Goal: Use online tool/utility: Utilize a website feature to perform a specific function

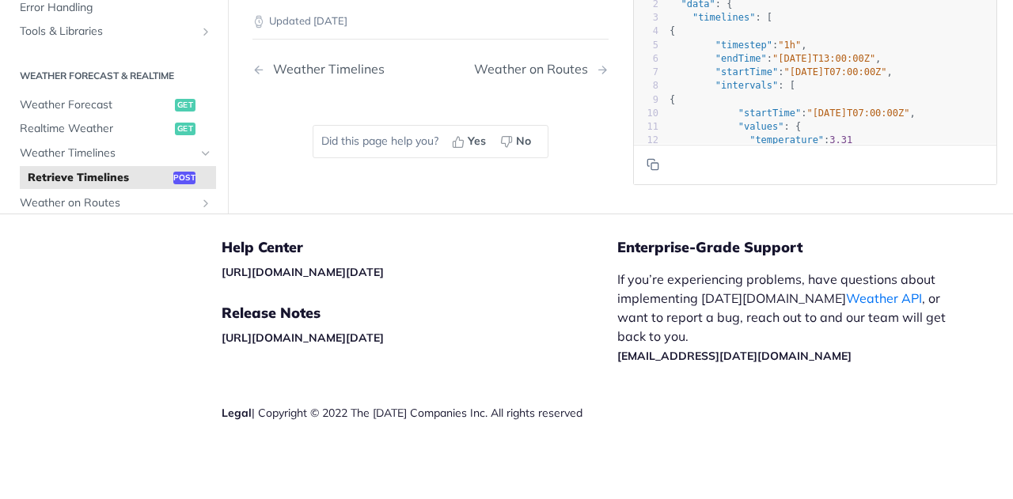
scroll to position [1495, 0]
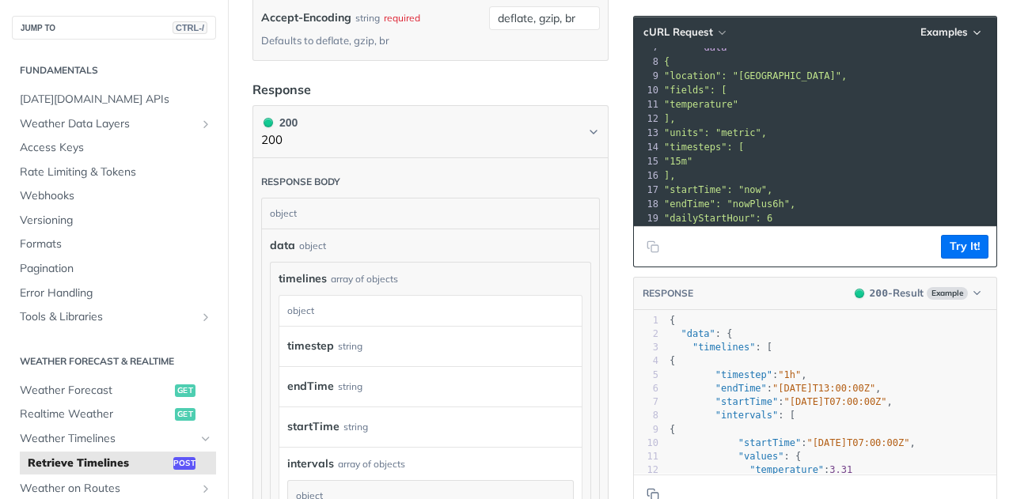
click at [756, 172] on pre "]," at bounding box center [901, 176] width 481 height 14
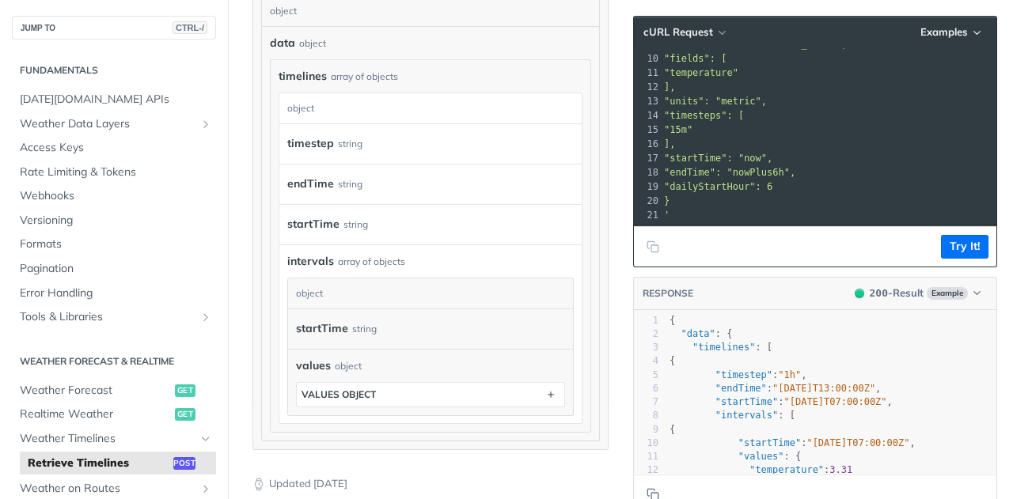
scroll to position [1691, 0]
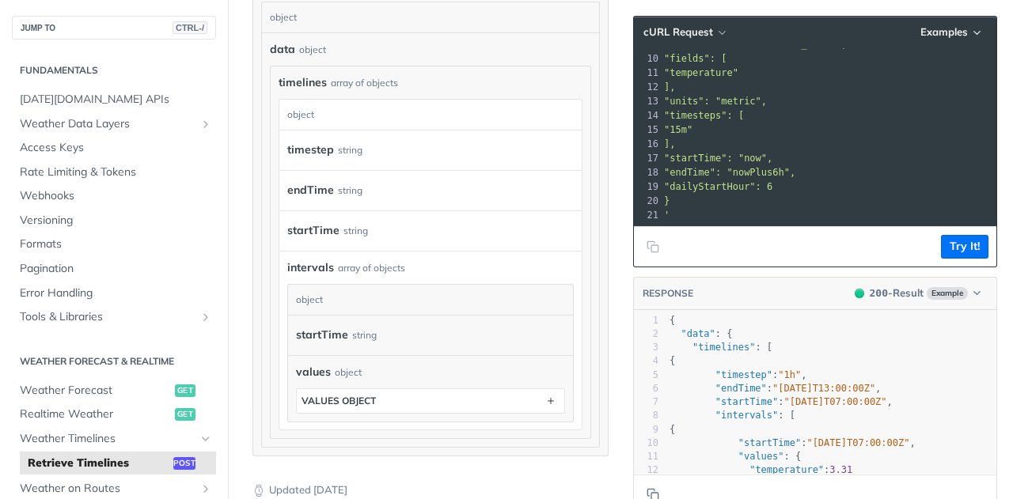
click at [363, 347] on div "string" at bounding box center [364, 335] width 25 height 23
click at [345, 348] on div "startTime string" at bounding box center [423, 336] width 255 height 24
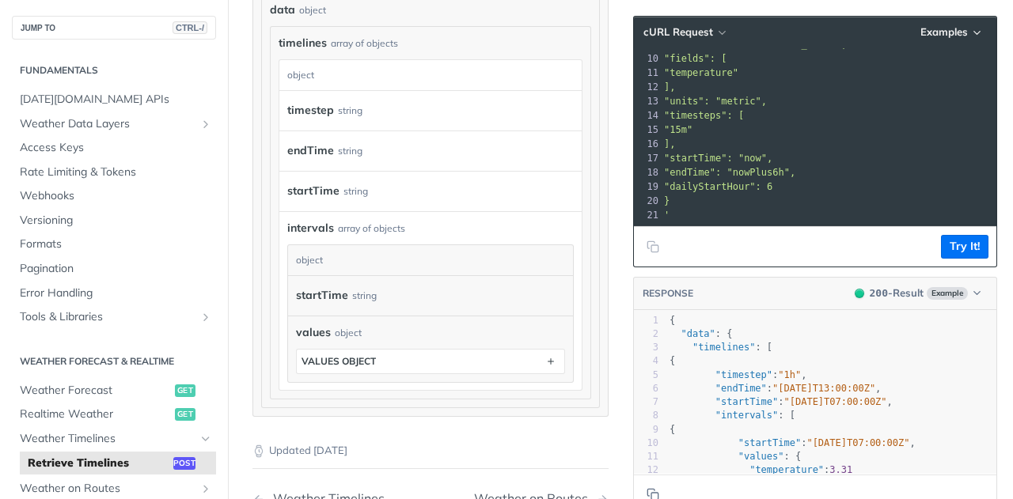
scroll to position [1736, 0]
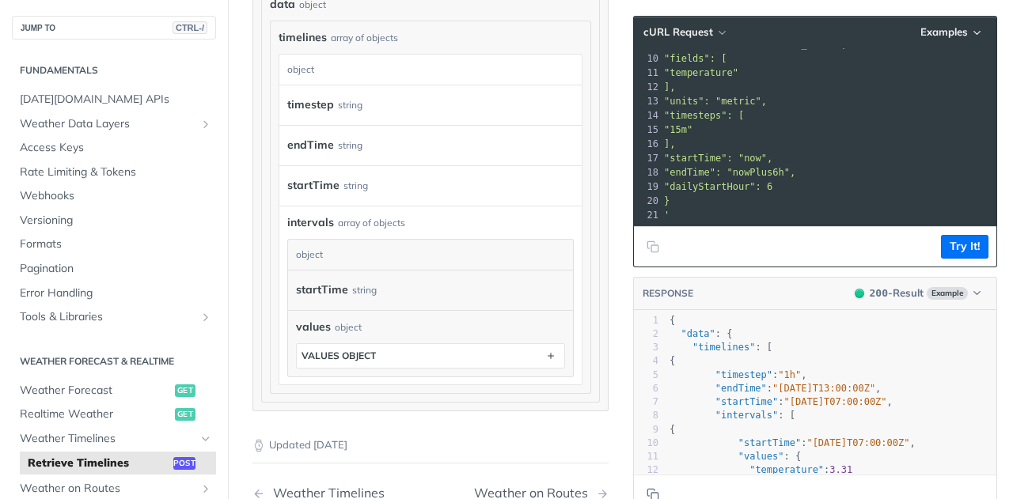
click at [359, 302] on div "string" at bounding box center [364, 290] width 25 height 23
click at [360, 302] on div "string" at bounding box center [364, 290] width 25 height 23
click at [352, 302] on div "string" at bounding box center [364, 290] width 25 height 23
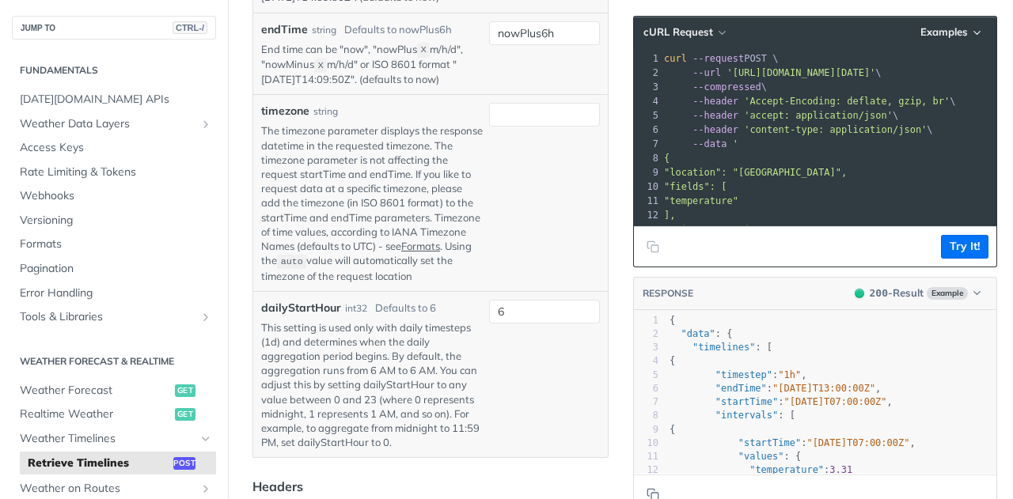
scroll to position [984, 0]
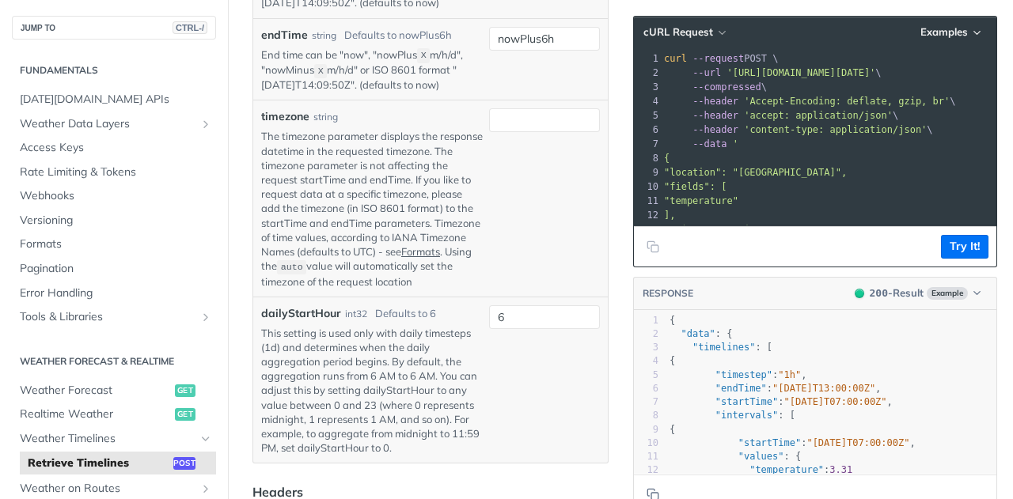
click at [869, 174] on pre ""location": "[GEOGRAPHIC_DATA]"," at bounding box center [901, 172] width 481 height 14
click at [691, 249] on footer "Try It!" at bounding box center [815, 246] width 363 height 40
click at [773, 252] on footer "Try It!" at bounding box center [815, 246] width 363 height 40
click at [698, 344] on span ""timelines"" at bounding box center [724, 347] width 63 height 11
click at [678, 240] on footer "Try It!" at bounding box center [815, 246] width 363 height 40
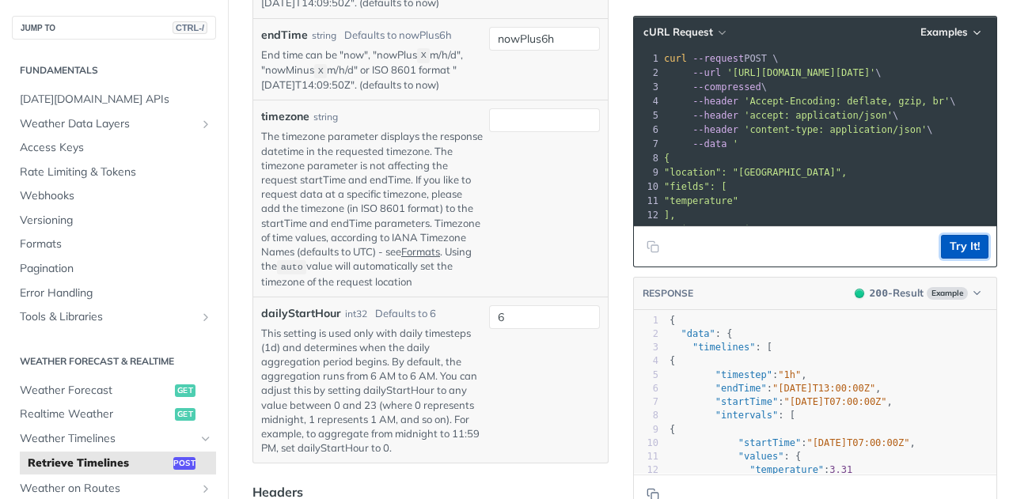
click at [953, 248] on button "Try It!" at bounding box center [964, 247] width 47 height 24
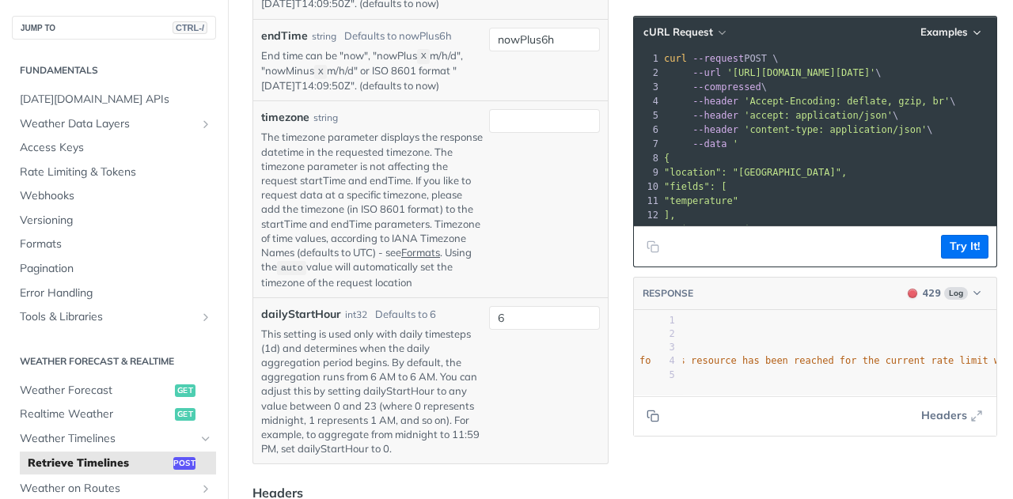
scroll to position [0, 223]
click at [792, 103] on span "'Accept-Encoding: deflate, gzip, br'" at bounding box center [847, 101] width 206 height 11
